Goal: Contribute content: Contribute content

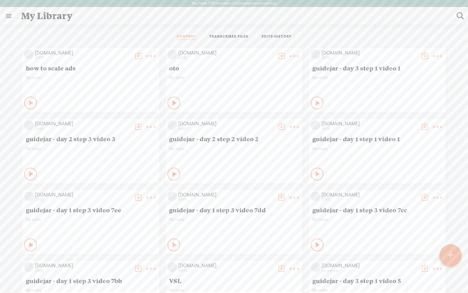
scroll to position [0, 0]
click at [450, 254] on t at bounding box center [450, 255] width 5 height 14
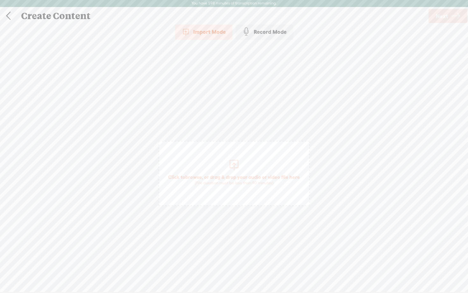
click at [198, 175] on span "browse" at bounding box center [193, 177] width 17 height 6
click at [7, 12] on link at bounding box center [8, 16] width 16 height 17
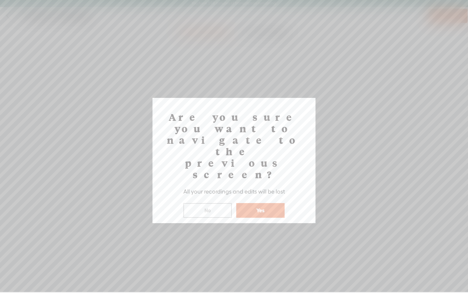
click at [260, 203] on button "Yes" at bounding box center [260, 210] width 48 height 15
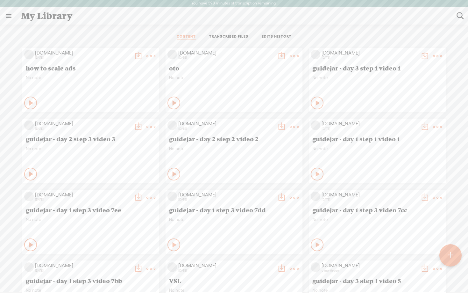
click at [453, 261] on t at bounding box center [451, 255] width 6 height 15
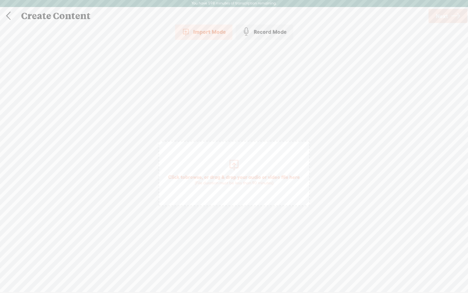
click at [239, 170] on div at bounding box center [234, 164] width 13 height 13
click at [447, 17] on span "Next" at bounding box center [442, 16] width 12 height 16
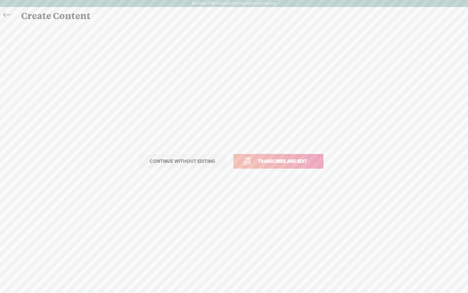
click at [289, 161] on span "Transcribe and edit" at bounding box center [282, 160] width 63 height 7
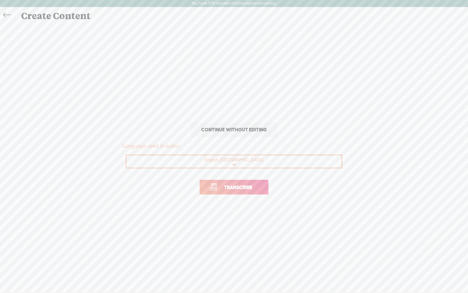
click at [232, 190] on span "Transcribe" at bounding box center [238, 187] width 41 height 7
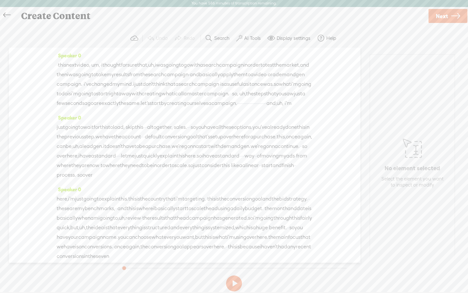
click at [253, 40] on label "AI Tools" at bounding box center [252, 38] width 17 height 6
click at [246, 162] on span at bounding box center [244, 163] width 11 height 4
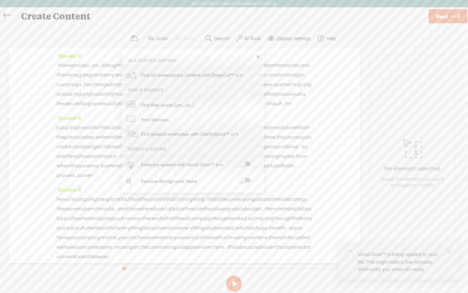
click at [248, 179] on span at bounding box center [244, 180] width 11 height 4
click at [234, 283] on button at bounding box center [234, 284] width 16 height 16
click at [440, 19] on span "Next" at bounding box center [442, 16] width 12 height 16
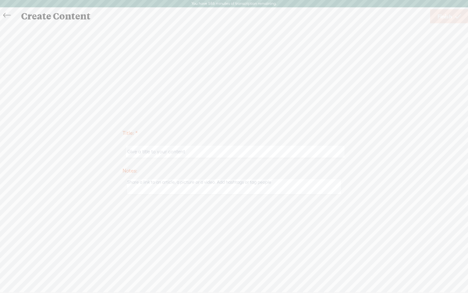
click at [242, 150] on input "text" at bounding box center [235, 152] width 218 height 12
click at [159, 151] on input "guidejar - day 1 step 2 video 18" at bounding box center [235, 152] width 218 height 12
type input "guidejar - day 3 step 1"
click at [276, 107] on div "Title: * guidejar - day 3 step 1 Notes: Save as a draft content Publish: Warnin…" at bounding box center [234, 161] width 456 height 275
click at [450, 17] on span "Finish" at bounding box center [445, 16] width 15 height 16
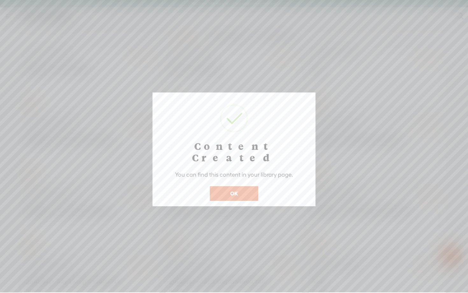
scroll to position [0, 0]
click at [227, 186] on button "OK" at bounding box center [234, 193] width 48 height 15
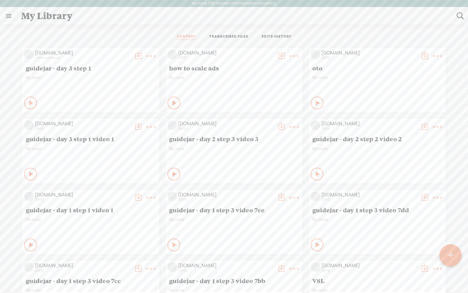
click at [447, 258] on div at bounding box center [451, 255] width 22 height 22
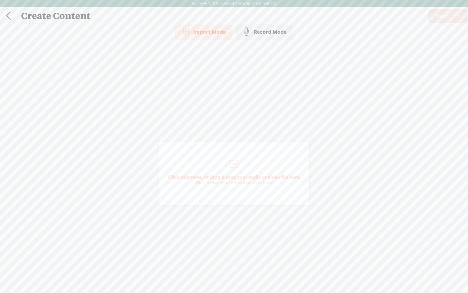
click at [210, 174] on span "Click to browse , or drag & drop your audio or video file here (File duration m…" at bounding box center [234, 179] width 138 height 18
click at [442, 21] on span "Next" at bounding box center [442, 16] width 12 height 16
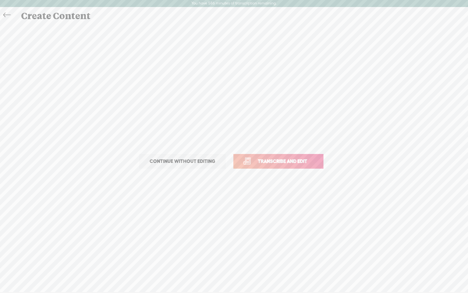
click at [261, 160] on span "Transcribe and edit" at bounding box center [282, 160] width 63 height 7
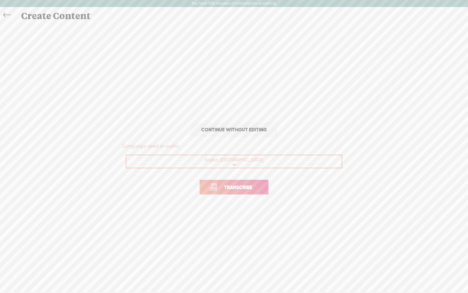
click at [230, 186] on span "Transcribe" at bounding box center [238, 187] width 41 height 7
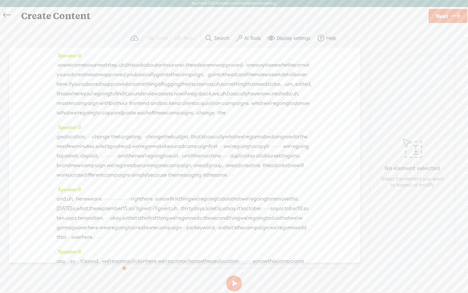
click at [249, 37] on label "AI Tools" at bounding box center [252, 38] width 17 height 6
click at [246, 162] on span at bounding box center [244, 163] width 11 height 4
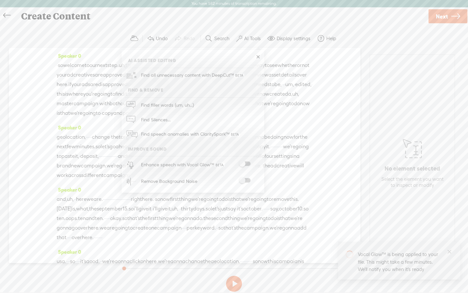
click at [246, 180] on span at bounding box center [244, 180] width 11 height 4
click at [233, 283] on button at bounding box center [234, 284] width 16 height 16
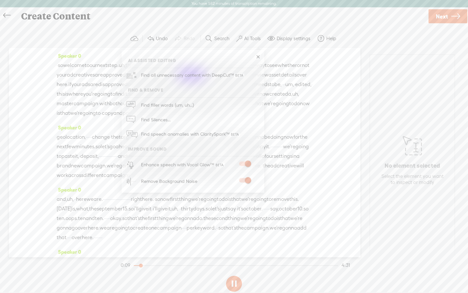
click at [449, 17] on link "Next" at bounding box center [448, 16] width 39 height 14
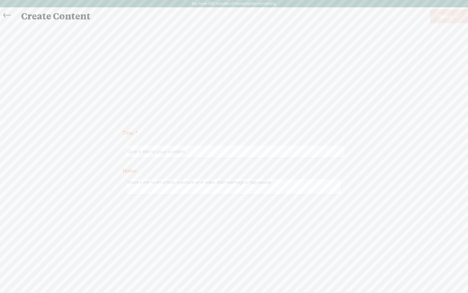
click at [169, 151] on input "text" at bounding box center [235, 152] width 218 height 12
type input "g"
click at [155, 151] on input "guide" at bounding box center [235, 152] width 218 height 12
click at [157, 152] on input "guide" at bounding box center [235, 152] width 218 height 12
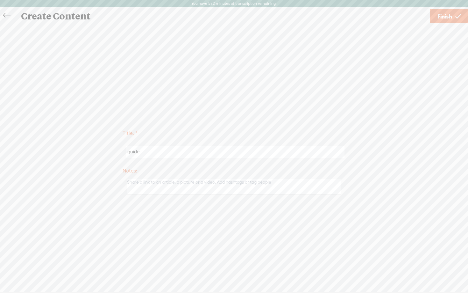
click at [157, 152] on input "guide" at bounding box center [235, 152] width 218 height 12
click at [160, 151] on input "guidejar - day 1 step 2 video 18" at bounding box center [235, 152] width 218 height 12
drag, startPoint x: 176, startPoint y: 152, endPoint x: 267, endPoint y: 151, distance: 90.5
click at [267, 151] on input "guidejar - day 3 step 2 video 18" at bounding box center [235, 152] width 218 height 12
type input "guidejar - day 3 step 2"
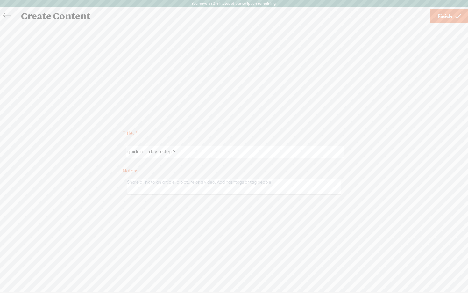
click at [445, 19] on span "Finish" at bounding box center [445, 16] width 15 height 16
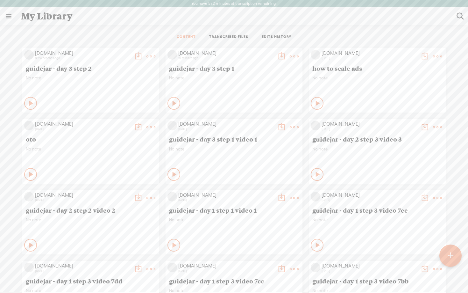
scroll to position [0, 0]
click at [172, 100] on icon at bounding box center [175, 103] width 6 height 6
click at [172, 100] on icon at bounding box center [174, 103] width 6 height 6
click at [29, 101] on icon at bounding box center [31, 103] width 6 height 6
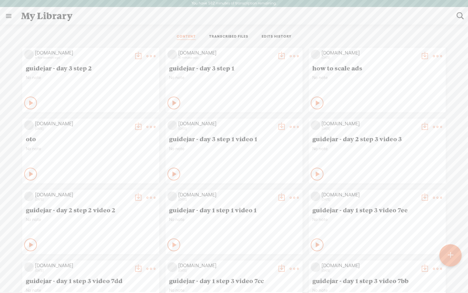
click at [451, 258] on t at bounding box center [450, 255] width 5 height 14
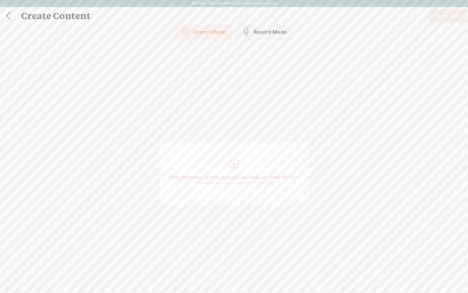
click at [201, 173] on span "Click to browse , or drag & drop your audio or video file here (File duration m…" at bounding box center [234, 179] width 138 height 18
click at [445, 20] on span "Next" at bounding box center [442, 16] width 12 height 16
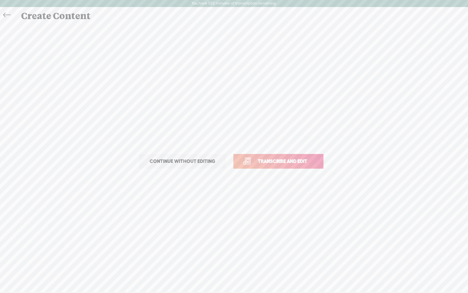
click at [272, 166] on link "Transcribe and edit" at bounding box center [279, 161] width 90 height 15
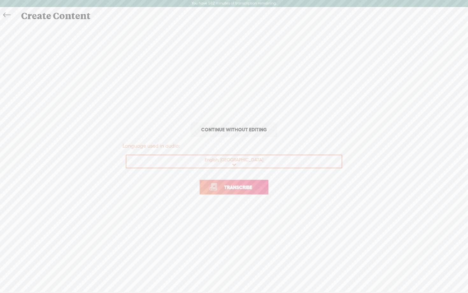
click at [246, 188] on span "Transcribe" at bounding box center [238, 187] width 41 height 7
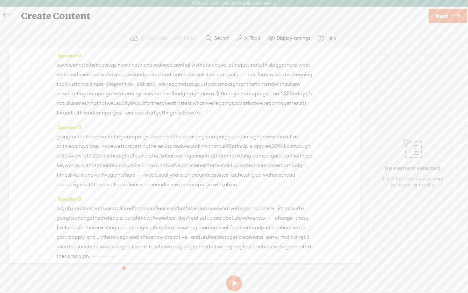
click at [242, 40] on button "AI Tools" at bounding box center [249, 38] width 31 height 13
click at [243, 157] on div "Enhance speech with Vocal Glow™" at bounding box center [200, 164] width 122 height 17
click at [243, 167] on div "Enhance speech with Vocal Glow™" at bounding box center [200, 164] width 122 height 17
click at [245, 162] on span at bounding box center [244, 163] width 11 height 4
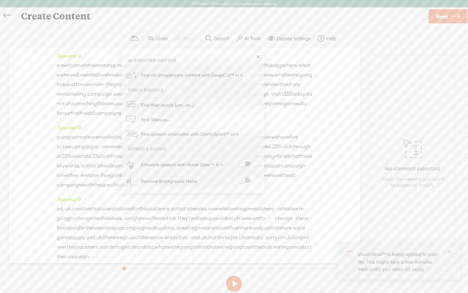
click at [245, 178] on span at bounding box center [244, 180] width 11 height 4
click at [245, 164] on span at bounding box center [244, 164] width 11 height 4
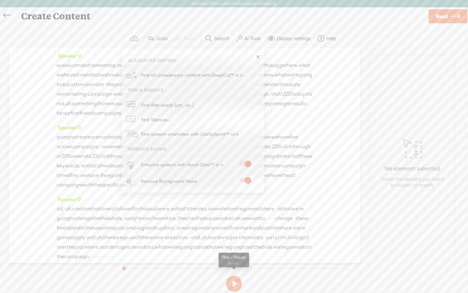
click at [235, 285] on button at bounding box center [234, 284] width 16 height 16
click at [454, 13] on icon at bounding box center [455, 16] width 9 height 16
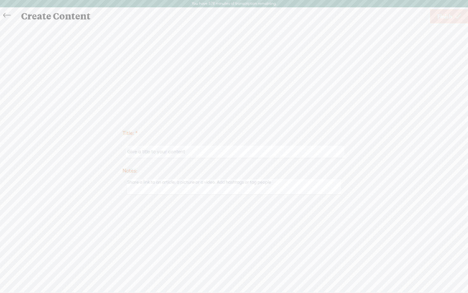
click at [184, 149] on input "text" at bounding box center [235, 152] width 218 height 12
paste input "guidejar - day 3 step 2"
click at [248, 112] on div "Title: * guidejar - day 3 step 2 Notes: Save as a draft content Publish: Warnin…" at bounding box center [234, 161] width 456 height 275
click at [197, 154] on input "guidejar - day 3 step 2" at bounding box center [235, 152] width 218 height 12
type input "guidejar - day 3 step 3"
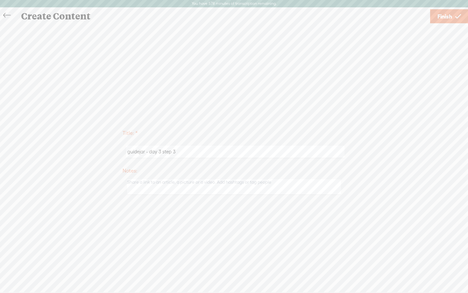
click at [243, 109] on div "Title: * guidejar - day 3 step 3 Notes: Save as a draft content Publish: Warnin…" at bounding box center [234, 161] width 456 height 275
click at [446, 15] on span "Finish" at bounding box center [445, 16] width 15 height 16
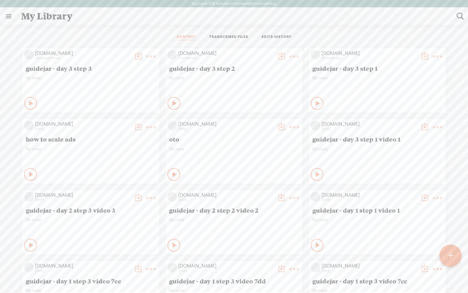
scroll to position [0, 0]
click at [28, 104] on icon at bounding box center [31, 103] width 6 height 6
click at [424, 54] on t at bounding box center [425, 56] width 9 height 9
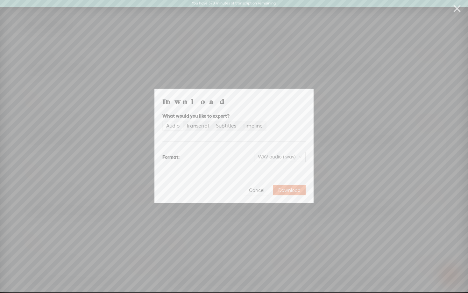
scroll to position [0, 0]
click at [293, 157] on span "WAV audio (.wav)" at bounding box center [280, 157] width 44 height 10
click at [278, 171] on div "MP3 audio (.mp3)" at bounding box center [275, 170] width 52 height 6
click at [284, 190] on span "Download" at bounding box center [289, 190] width 22 height 6
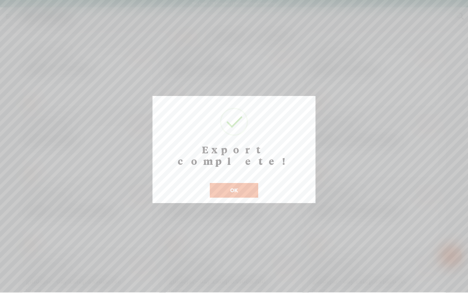
click at [226, 183] on button "OK" at bounding box center [234, 190] width 48 height 15
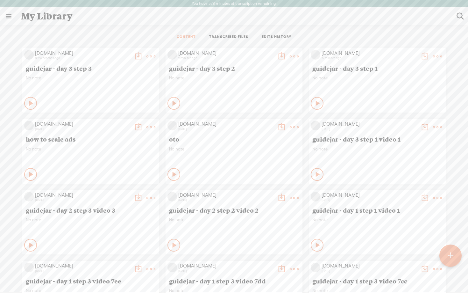
click at [280, 55] on t at bounding box center [281, 56] width 9 height 9
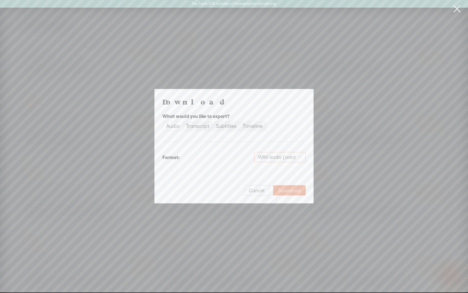
click at [267, 153] on span "WAV audio (.wav)" at bounding box center [280, 157] width 44 height 10
click at [262, 169] on div "MP3 audio (.mp3)" at bounding box center [275, 170] width 52 height 6
click at [282, 187] on span "Download" at bounding box center [289, 190] width 22 height 6
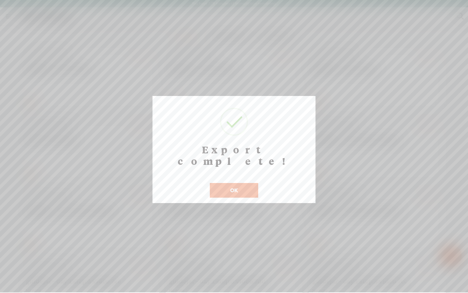
click at [225, 183] on button "OK" at bounding box center [234, 190] width 48 height 15
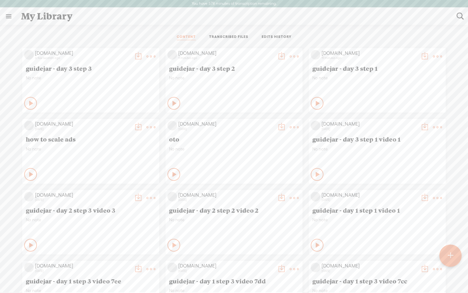
click at [138, 55] on t at bounding box center [138, 56] width 9 height 9
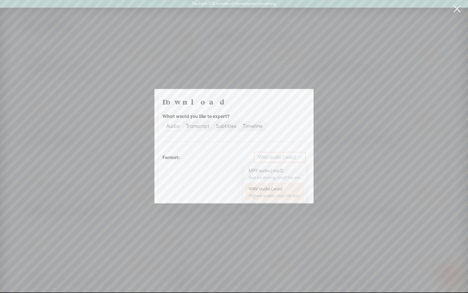
click at [263, 159] on span "WAV audio (.wav)" at bounding box center [280, 157] width 44 height 10
click at [259, 172] on div "MP3 audio (.mp3)" at bounding box center [275, 170] width 52 height 6
click at [293, 188] on span "Download" at bounding box center [289, 190] width 22 height 6
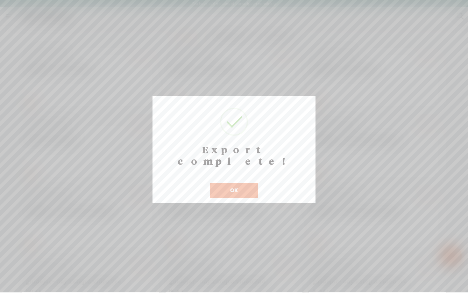
click at [222, 175] on div "OK" at bounding box center [234, 186] width 52 height 23
click at [223, 183] on button "OK" at bounding box center [234, 190] width 48 height 15
